Goal: Information Seeking & Learning: Learn about a topic

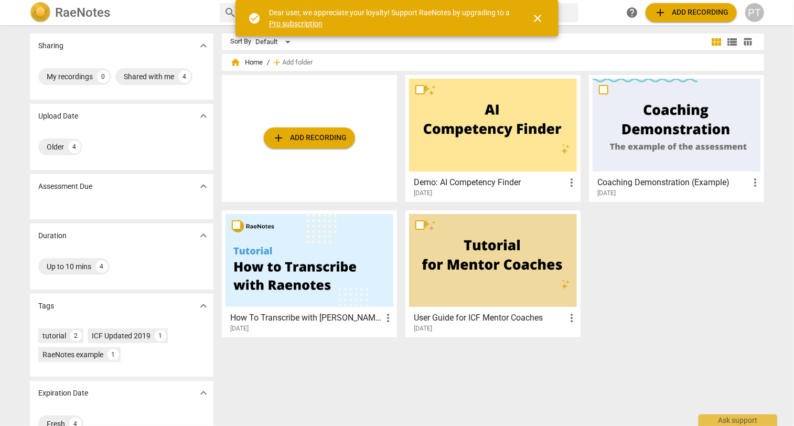
click at [481, 255] on div at bounding box center [493, 260] width 168 height 93
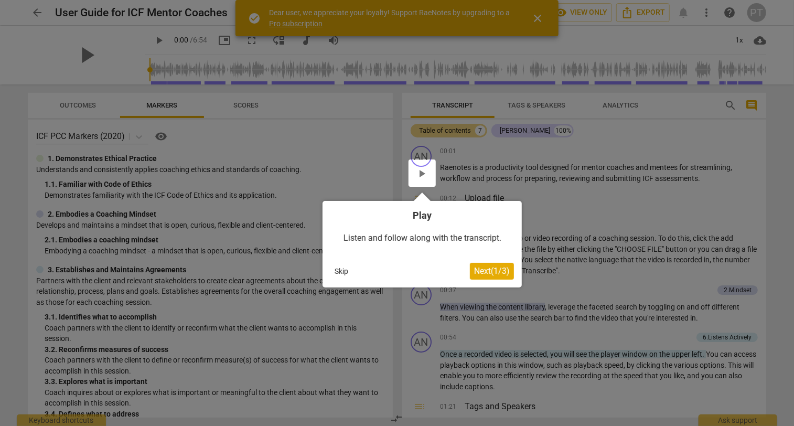
click at [421, 169] on div at bounding box center [421, 172] width 27 height 27
click at [421, 170] on div at bounding box center [421, 172] width 27 height 27
click at [421, 167] on div at bounding box center [421, 172] width 27 height 27
click at [427, 241] on div "Listen and follow along with the transcript." at bounding box center [421, 238] width 183 height 33
click at [421, 168] on div at bounding box center [421, 172] width 27 height 27
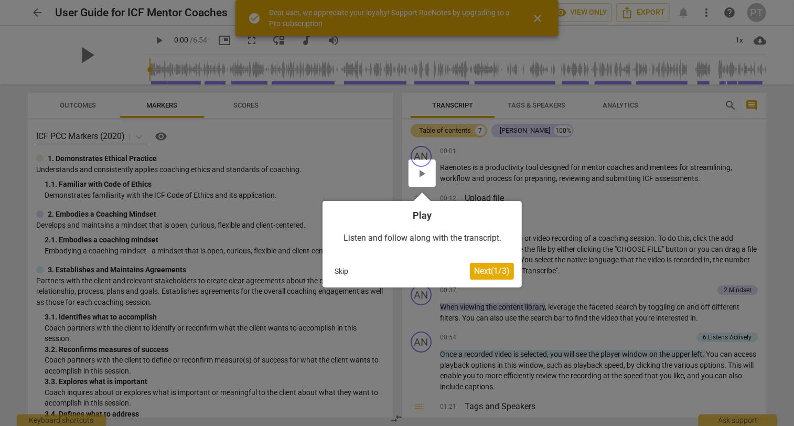
click at [421, 168] on div at bounding box center [421, 172] width 27 height 27
click at [535, 14] on div at bounding box center [397, 213] width 794 height 426
click at [538, 16] on div at bounding box center [397, 213] width 794 height 426
click at [416, 236] on div "Listen and follow along with the transcript." at bounding box center [421, 238] width 183 height 33
click at [421, 172] on div at bounding box center [421, 172] width 27 height 27
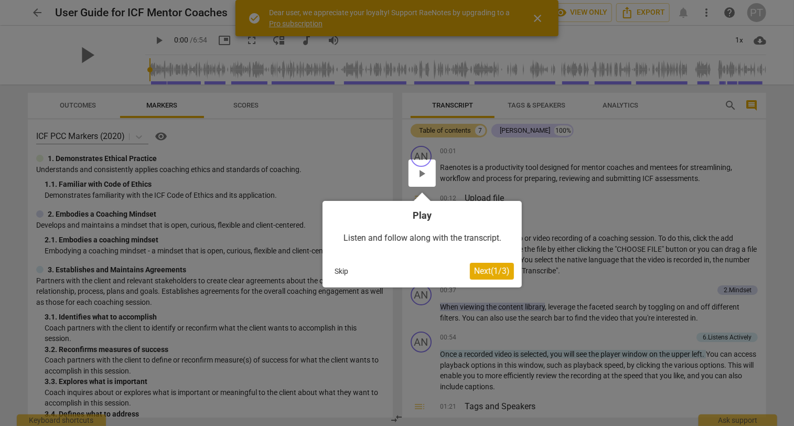
click at [421, 172] on div at bounding box center [421, 172] width 27 height 27
click at [482, 271] on span "Next ( 1 / 3 )" at bounding box center [492, 271] width 36 height 10
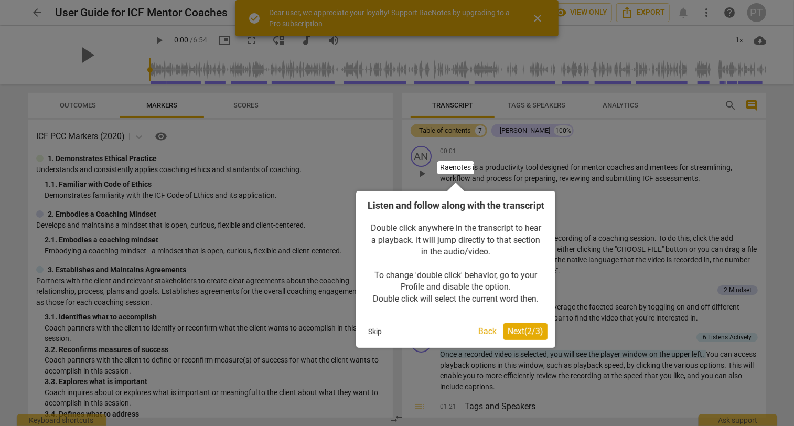
click at [513, 336] on span "Next ( 2 / 3 )" at bounding box center [525, 331] width 36 height 10
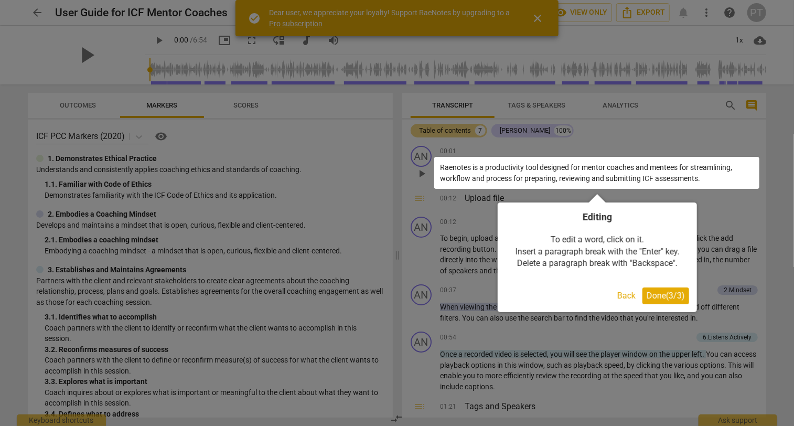
click at [657, 293] on span "Done ( 3 / 3 )" at bounding box center [665, 295] width 38 height 10
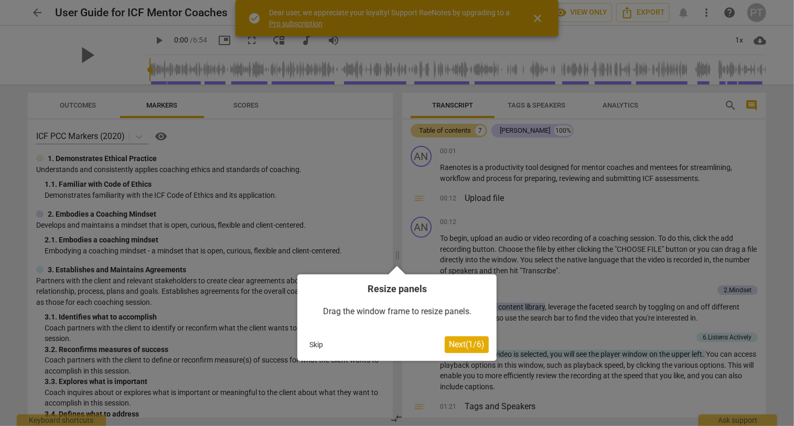
click at [449, 342] on span "Next ( 1 / 6 )" at bounding box center [467, 344] width 36 height 10
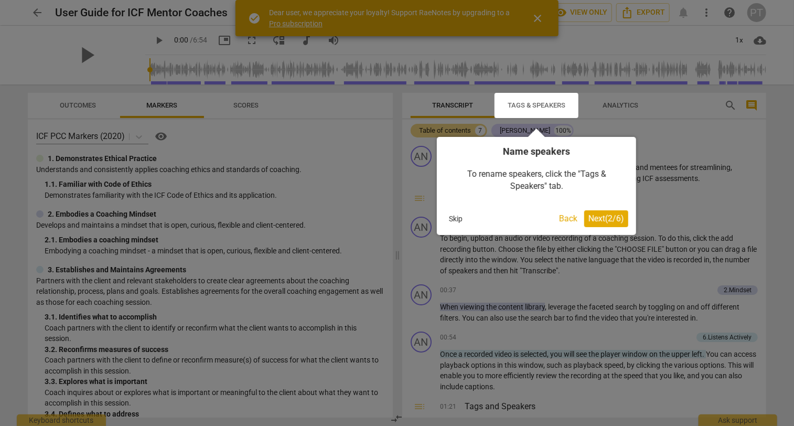
click at [607, 219] on span "Next ( 2 / 6 )" at bounding box center [606, 218] width 36 height 10
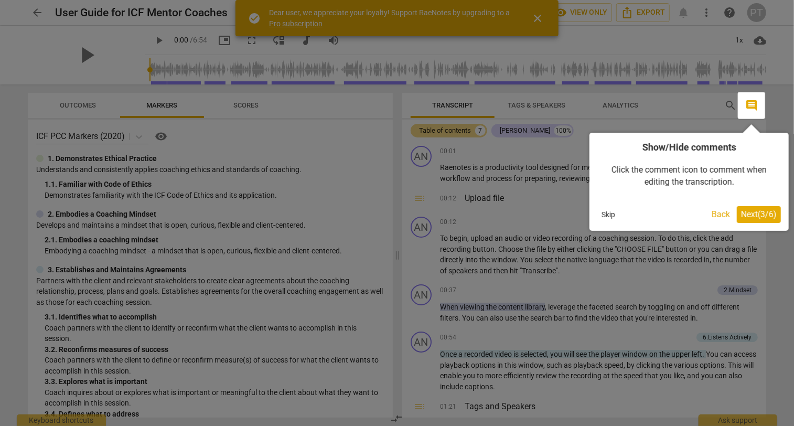
click at [747, 212] on span "Next ( 3 / 6 )" at bounding box center [759, 214] width 36 height 10
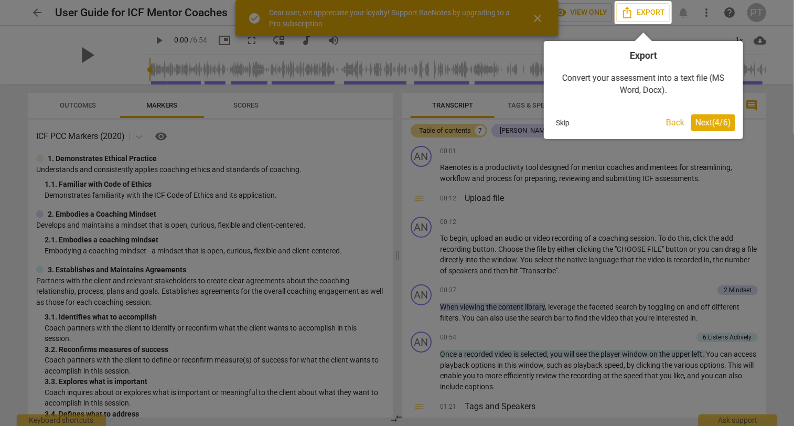
click at [718, 126] on span "Next ( 4 / 6 )" at bounding box center [713, 122] width 36 height 10
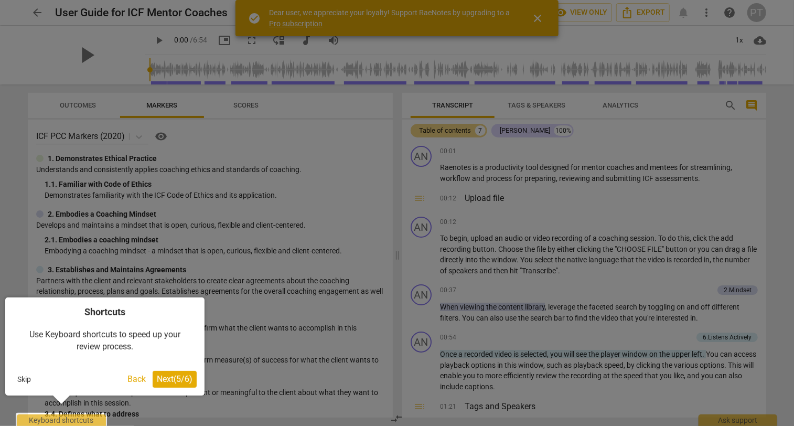
click at [163, 377] on span "Next ( 5 / 6 )" at bounding box center [175, 379] width 36 height 10
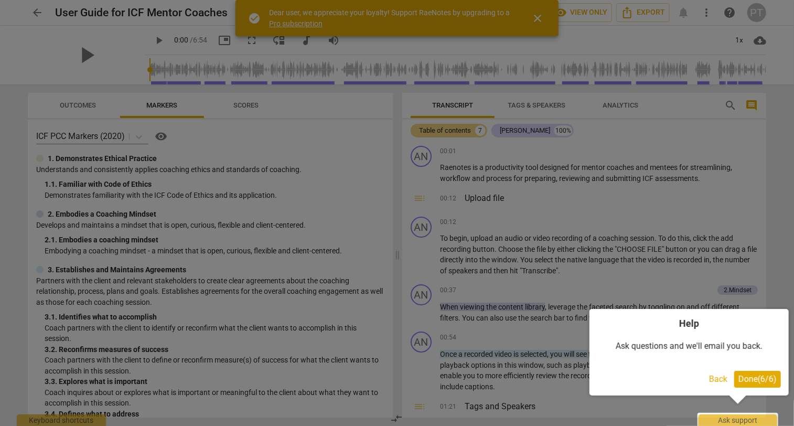
click at [753, 377] on span "Done ( 6 / 6 )" at bounding box center [757, 379] width 38 height 10
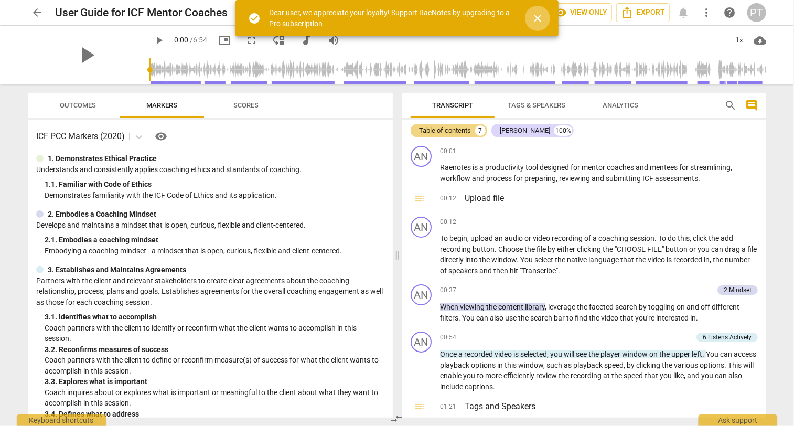
click at [537, 15] on span "close" at bounding box center [537, 18] width 13 height 13
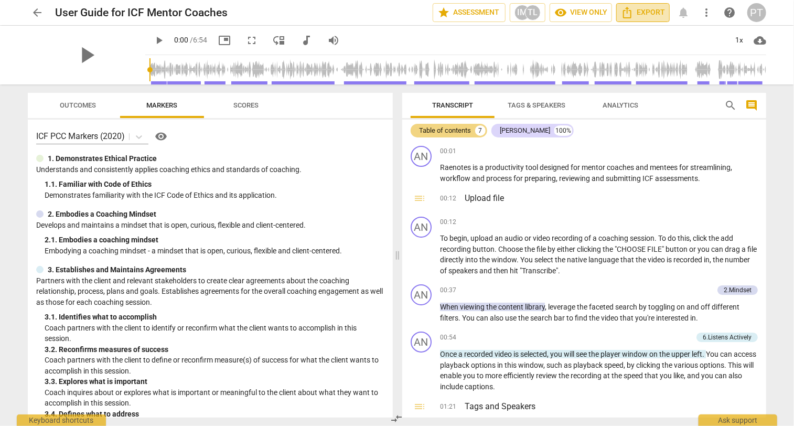
click at [645, 12] on span "Export" at bounding box center [643, 12] width 44 height 13
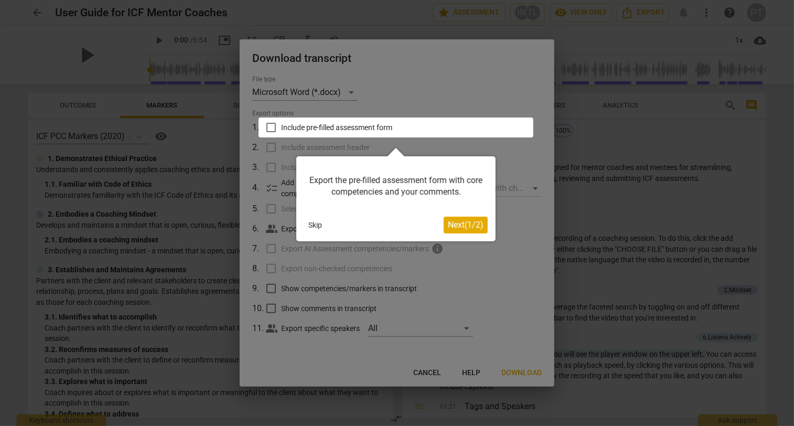
click at [467, 223] on span "Next ( 1 / 2 )" at bounding box center [466, 225] width 36 height 10
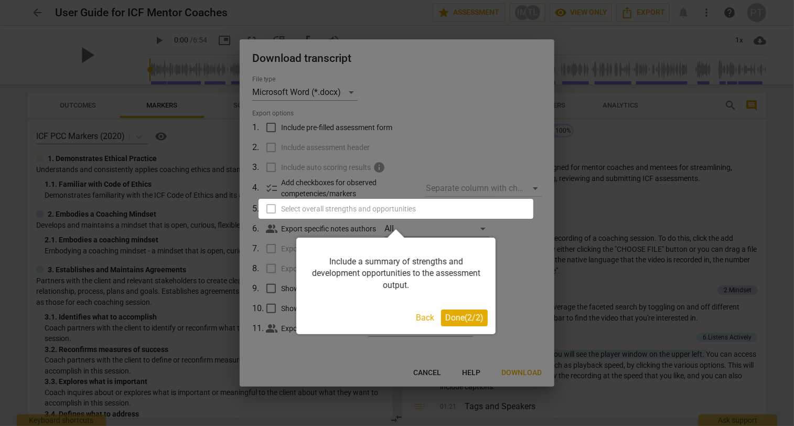
click at [449, 318] on span "Done ( 2 / 2 )" at bounding box center [464, 317] width 38 height 10
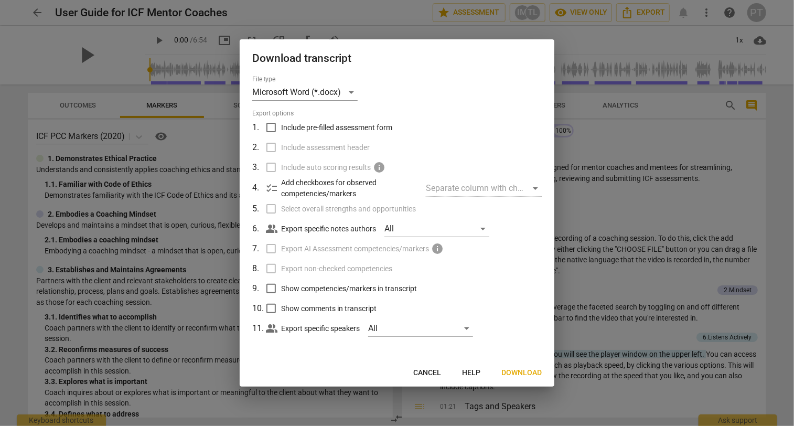
click at [603, 149] on div at bounding box center [397, 213] width 794 height 426
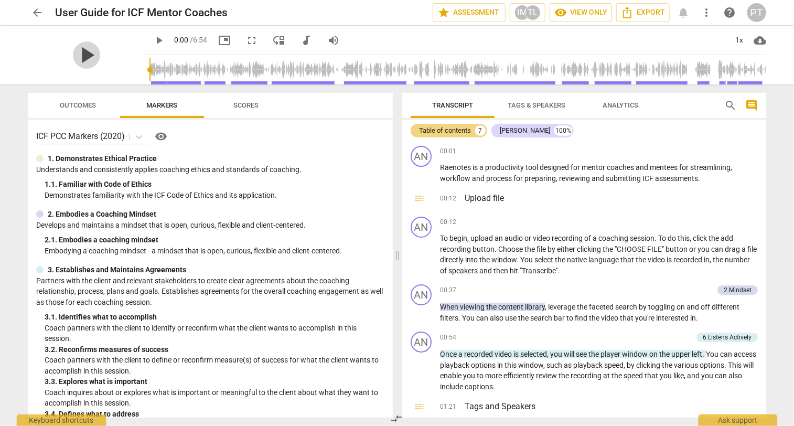
click at [79, 53] on span "play_arrow" at bounding box center [86, 54] width 27 height 27
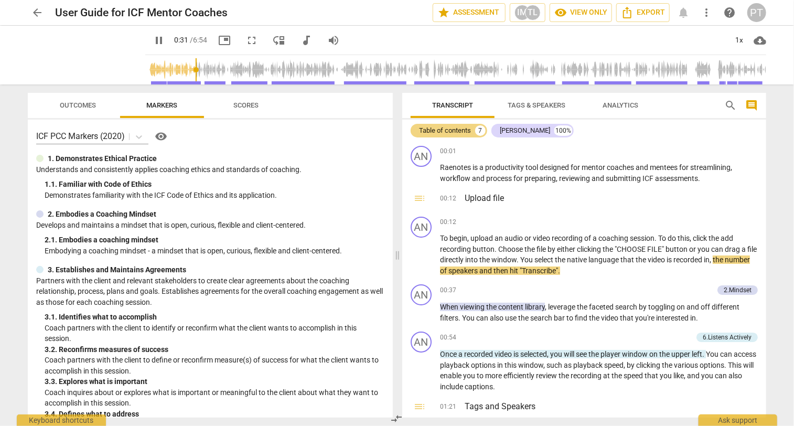
type input "31"
click at [36, 14] on span "arrow_back" at bounding box center [37, 12] width 13 height 13
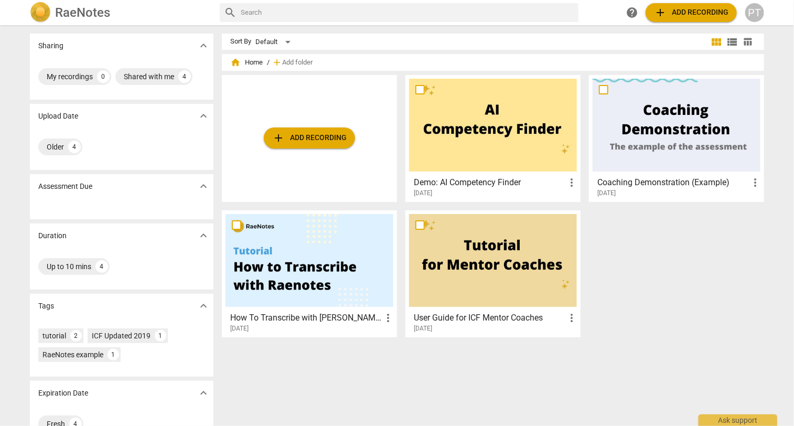
click at [312, 140] on span "add Add recording" at bounding box center [309, 138] width 74 height 13
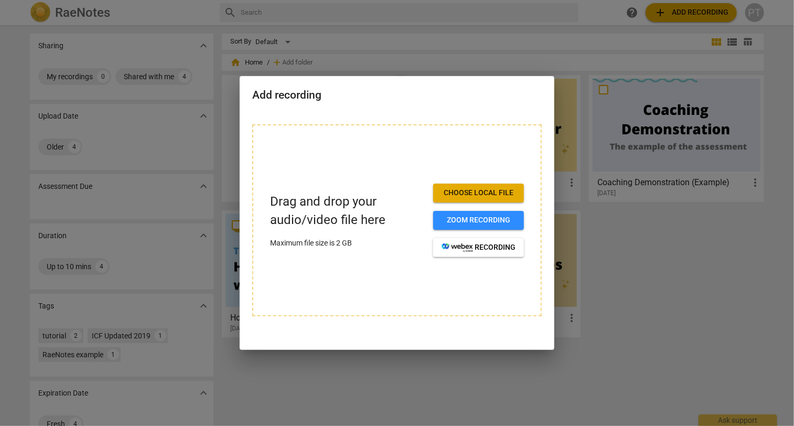
click at [637, 250] on div at bounding box center [397, 213] width 794 height 426
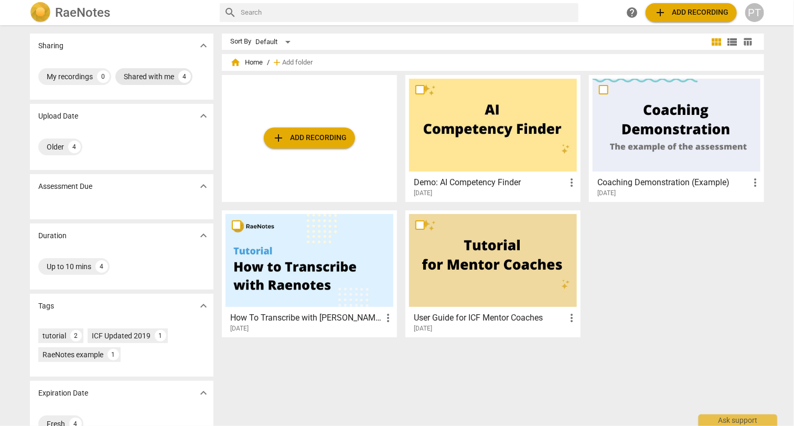
click at [153, 75] on div "Shared with me" at bounding box center [149, 76] width 50 height 10
click at [75, 73] on div "Shared with me" at bounding box center [72, 76] width 50 height 10
click at [151, 77] on div "Shared with me" at bounding box center [149, 76] width 50 height 10
click at [58, 144] on div "Older" at bounding box center [55, 147] width 17 height 10
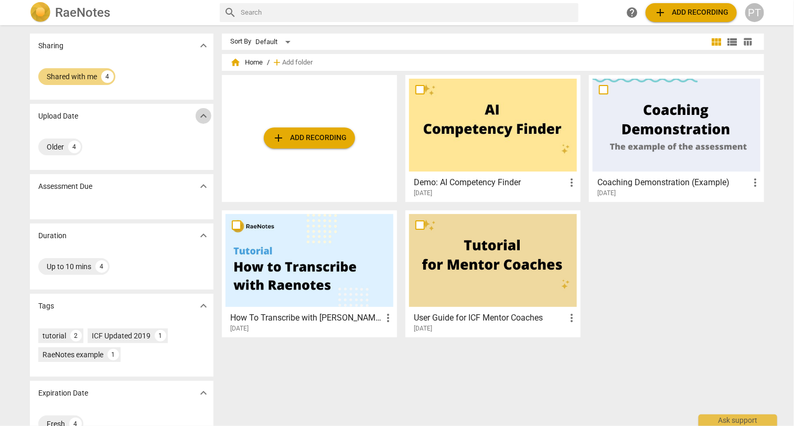
click at [201, 113] on span "expand_more" at bounding box center [203, 116] width 13 height 13
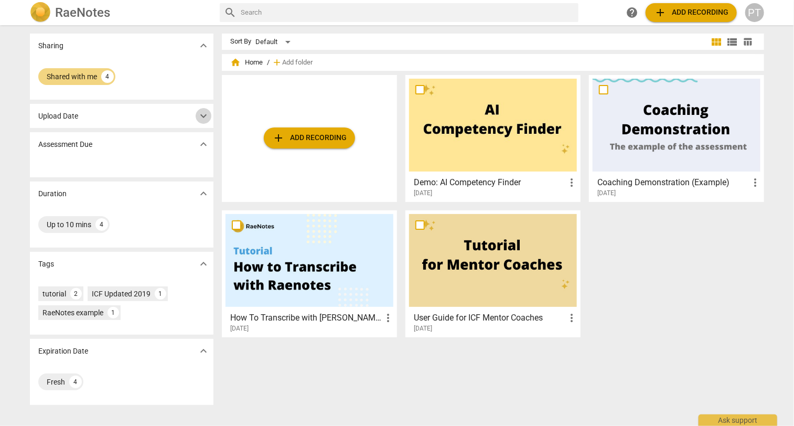
click at [201, 113] on span "expand_more" at bounding box center [203, 116] width 13 height 13
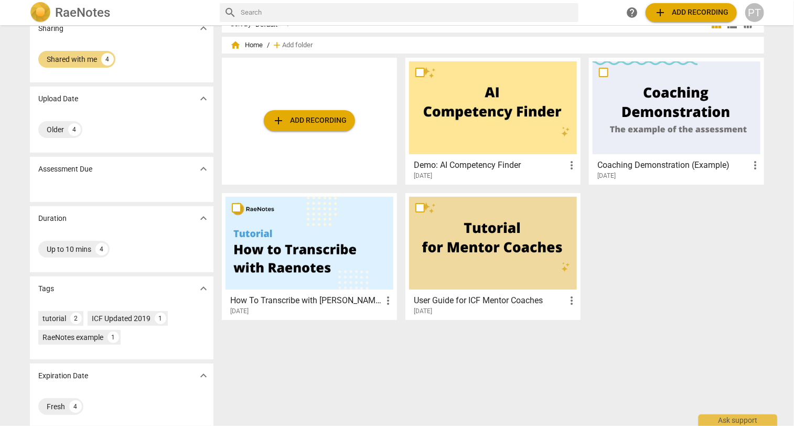
scroll to position [25, 0]
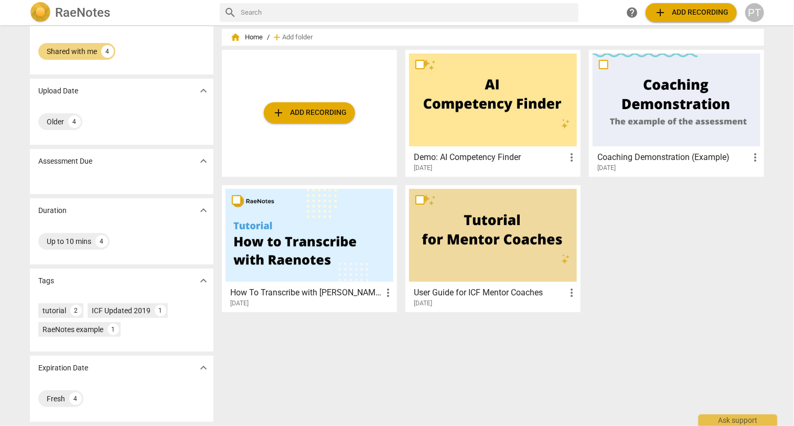
click at [656, 90] on div at bounding box center [676, 99] width 168 height 93
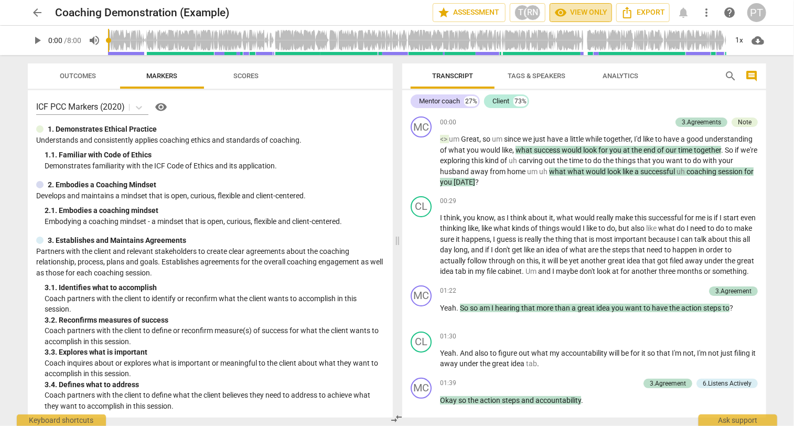
click at [581, 10] on span "visibility View only" at bounding box center [580, 12] width 53 height 13
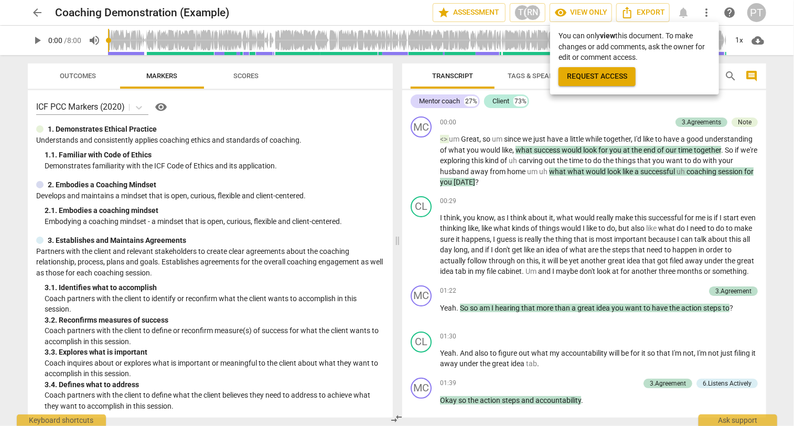
click at [580, 9] on div at bounding box center [397, 213] width 794 height 426
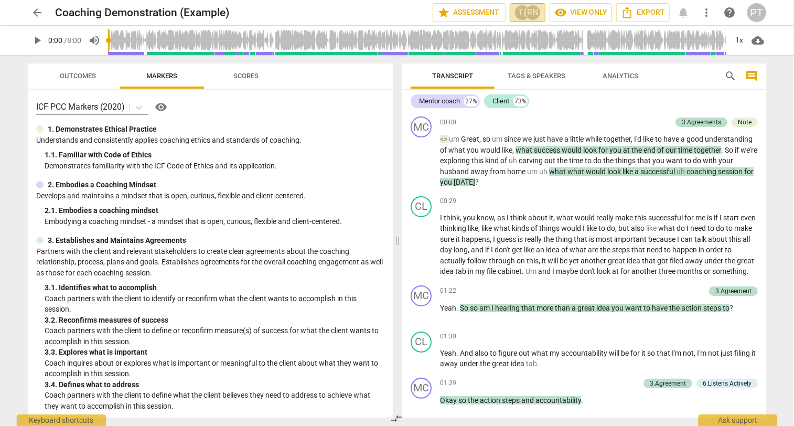
click at [524, 10] on div "T(" at bounding box center [522, 13] width 16 height 16
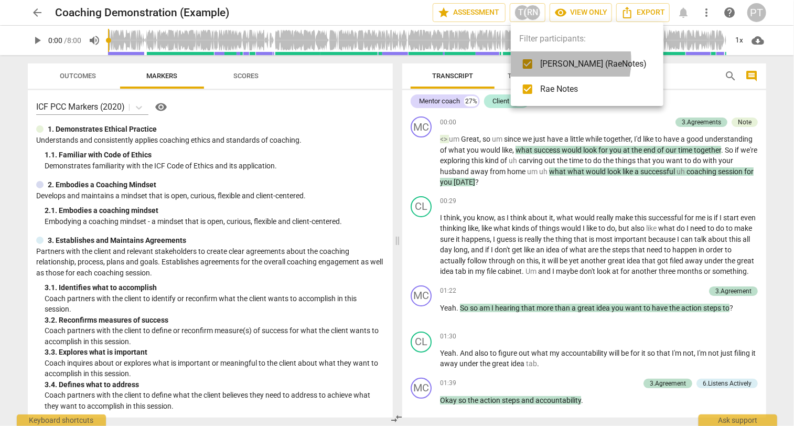
click at [546, 60] on span "[PERSON_NAME] (RaeNotes)" at bounding box center [593, 64] width 106 height 13
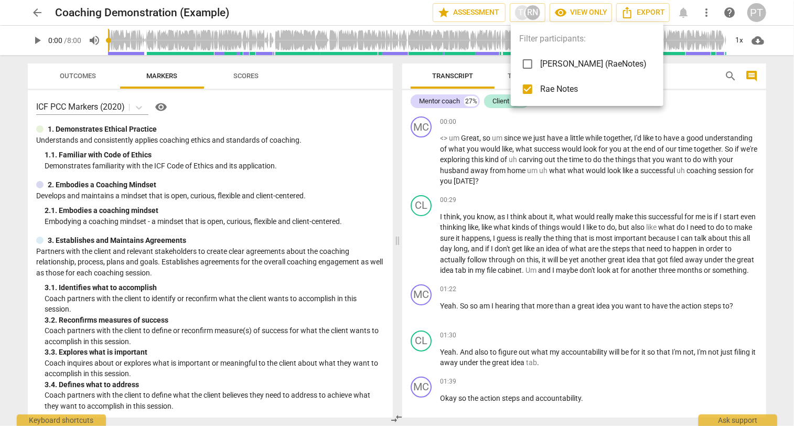
click at [546, 60] on span "[PERSON_NAME] (RaeNotes)" at bounding box center [593, 64] width 106 height 13
checkbox input "true"
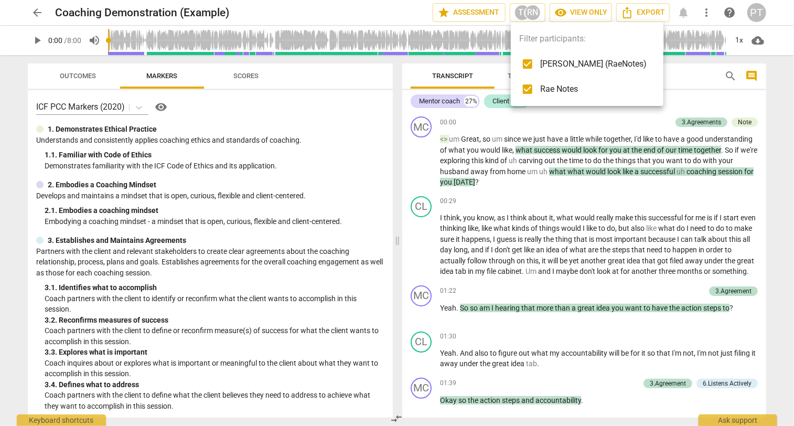
click at [471, 12] on div at bounding box center [397, 213] width 794 height 426
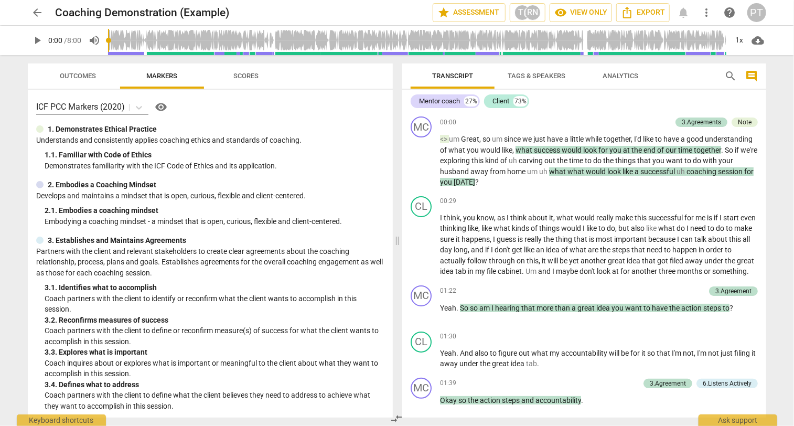
click at [471, 12] on span "star Assessment" at bounding box center [468, 12] width 63 height 13
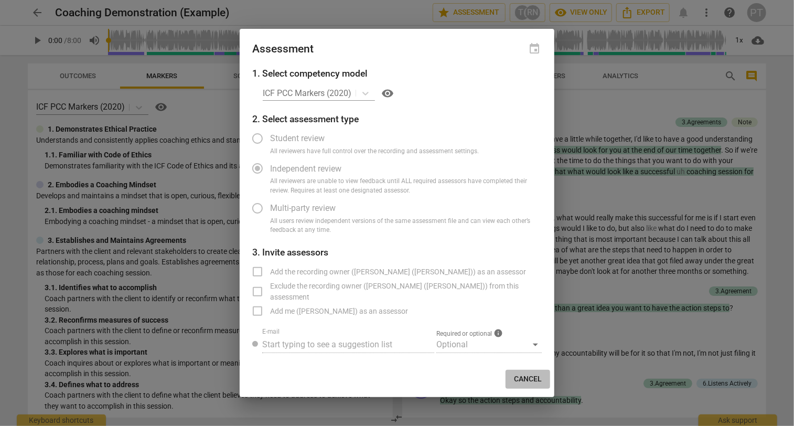
click at [527, 376] on span "Cancel" at bounding box center [528, 379] width 28 height 10
radio input "false"
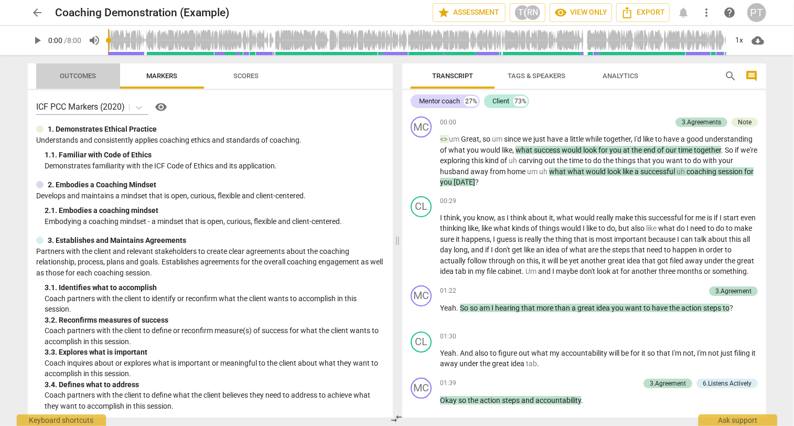
click at [69, 72] on span "Outcomes" at bounding box center [78, 76] width 36 height 8
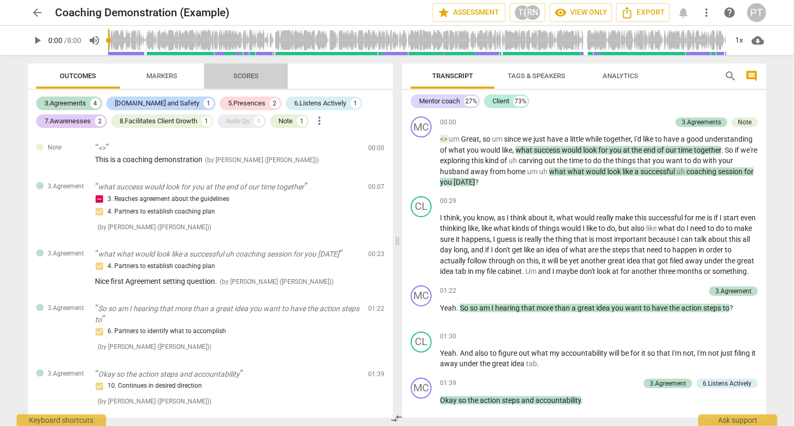
click at [245, 73] on span "Scores" at bounding box center [245, 76] width 25 height 8
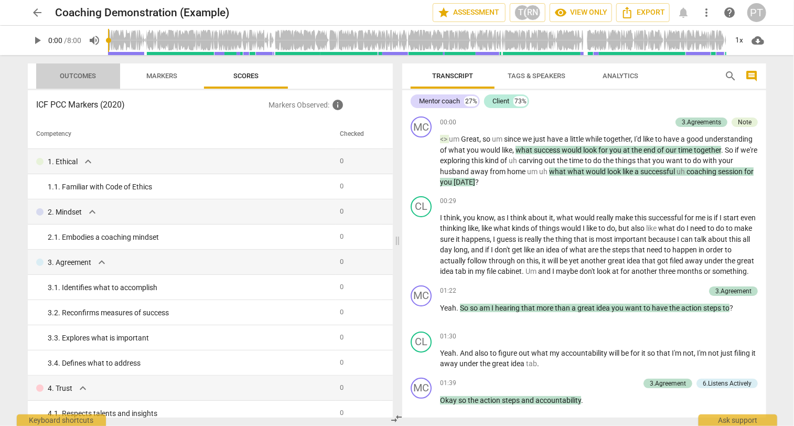
click at [72, 72] on span "Outcomes" at bounding box center [78, 76] width 36 height 8
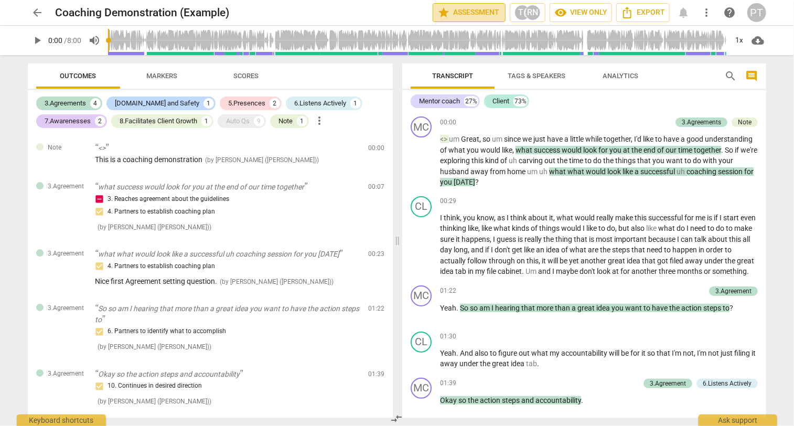
click at [478, 8] on span "star Assessment" at bounding box center [468, 12] width 63 height 13
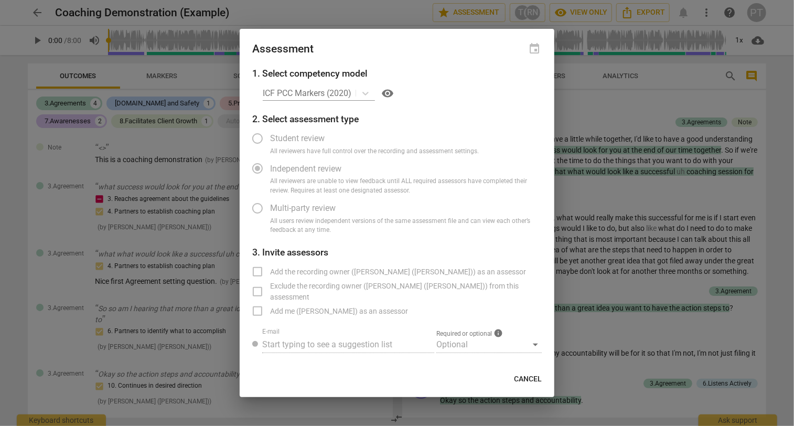
click at [581, 118] on div at bounding box center [397, 213] width 794 height 426
radio input "false"
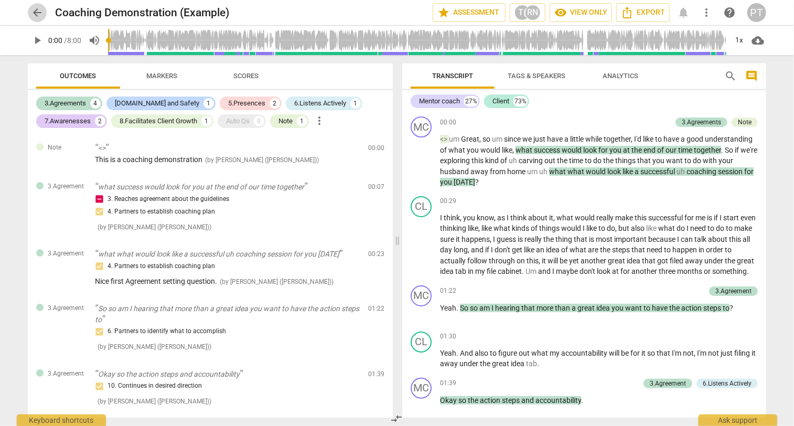
click at [35, 10] on span "arrow_back" at bounding box center [37, 12] width 13 height 13
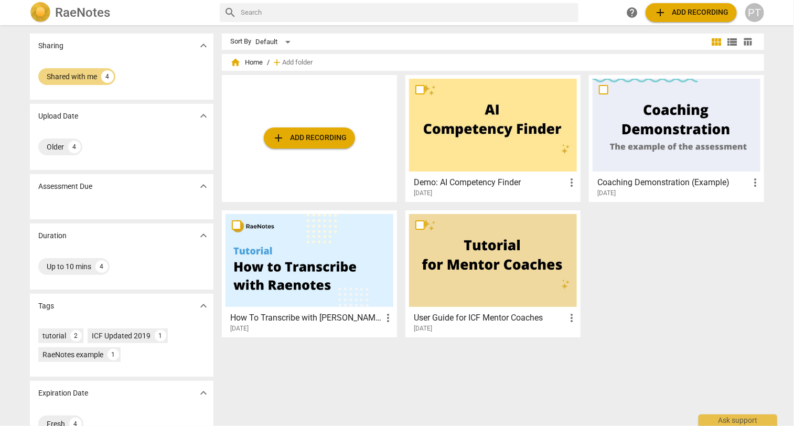
click at [676, 148] on div at bounding box center [676, 125] width 168 height 93
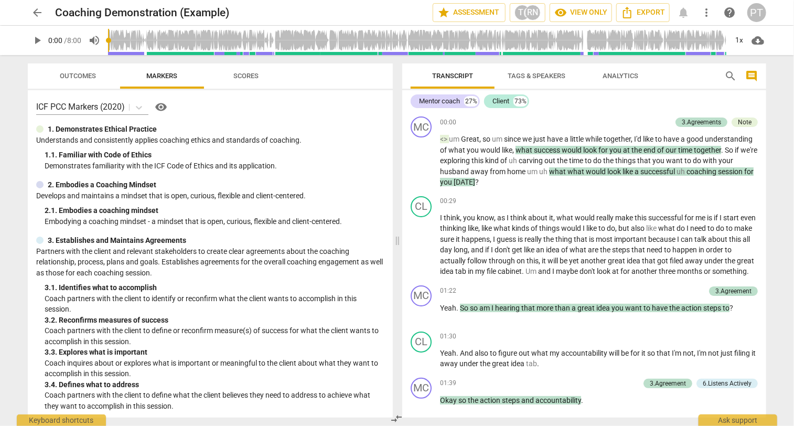
click at [531, 72] on span "Tags & Speakers" at bounding box center [536, 76] width 58 height 8
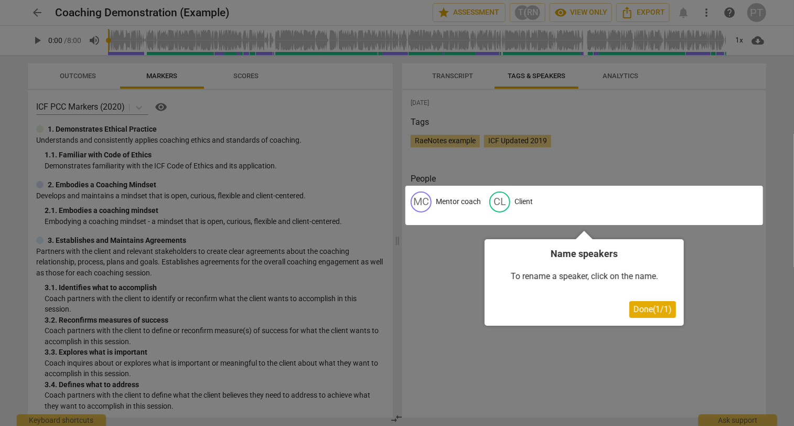
drag, startPoint x: 645, startPoint y: 311, endPoint x: 642, endPoint y: 305, distance: 6.8
click at [644, 309] on span "Done ( 1 / 1 )" at bounding box center [652, 309] width 38 height 10
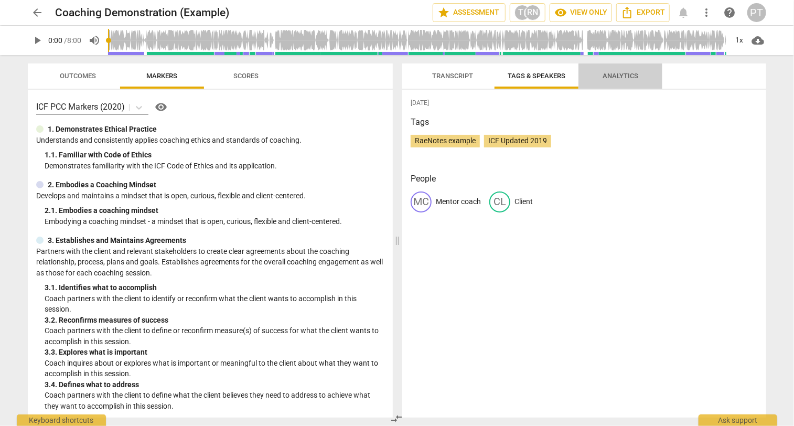
click at [617, 73] on span "Analytics" at bounding box center [620, 76] width 36 height 8
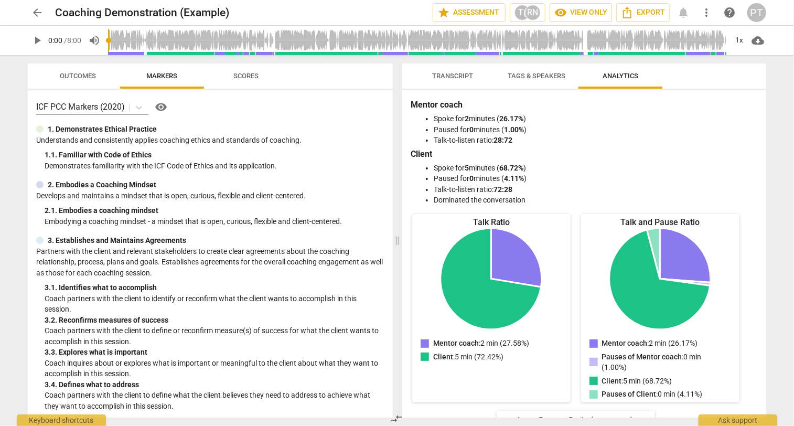
click at [9, 71] on div "arrow_back Coaching Demonstration (Example) star Assessment T( RN visibility Vi…" at bounding box center [397, 213] width 794 height 426
click at [36, 38] on span "play_arrow" at bounding box center [37, 40] width 13 height 13
type input "13"
click at [37, 8] on span "arrow_back" at bounding box center [37, 12] width 13 height 13
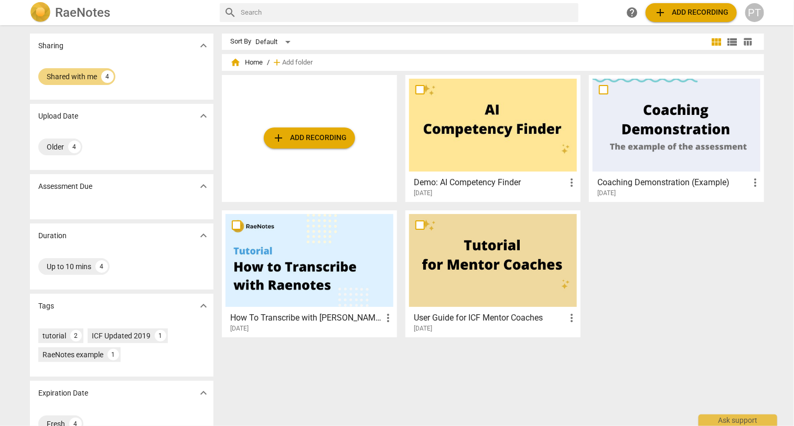
click at [485, 271] on div at bounding box center [493, 260] width 168 height 93
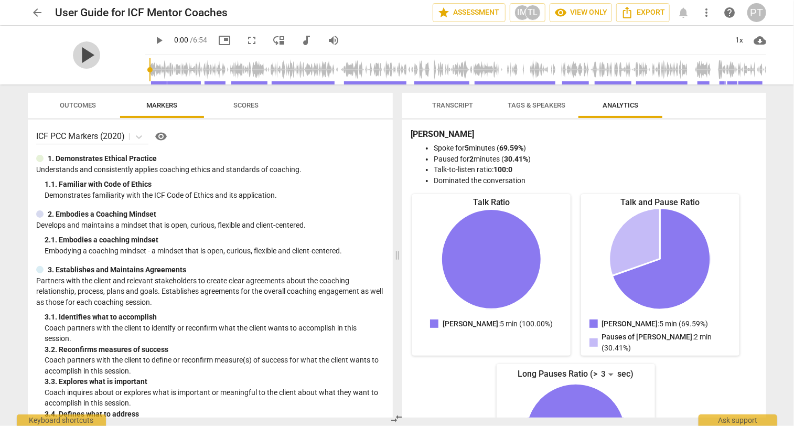
click at [79, 50] on span "play_arrow" at bounding box center [86, 54] width 27 height 27
type input "22"
click at [36, 9] on span "arrow_back" at bounding box center [37, 12] width 13 height 13
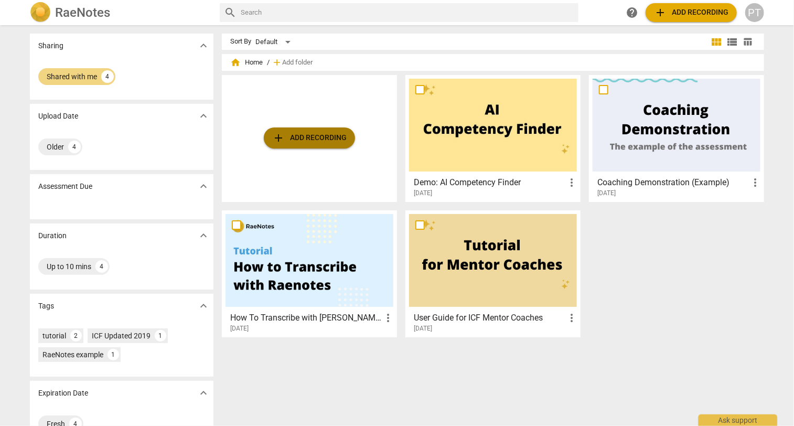
click at [299, 136] on span "add Add recording" at bounding box center [309, 138] width 74 height 13
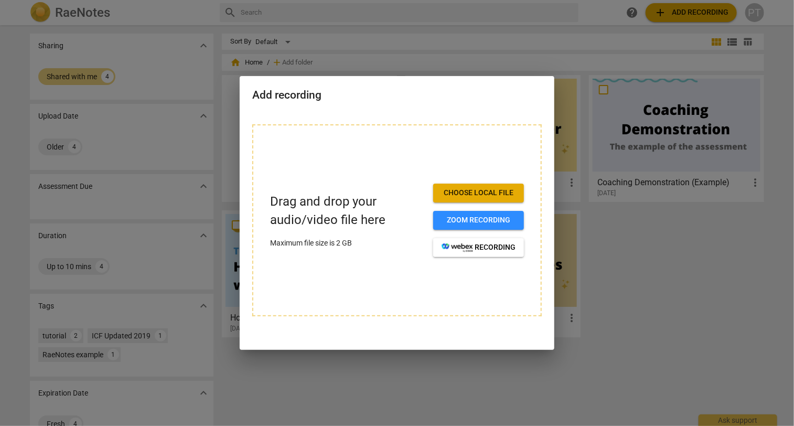
click at [222, 116] on div at bounding box center [397, 213] width 794 height 426
